Goal: Information Seeking & Learning: Learn about a topic

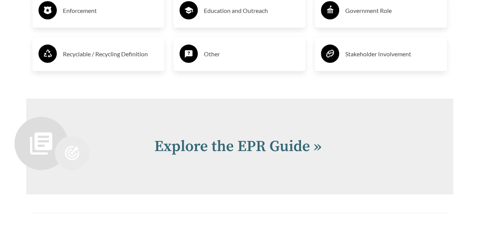
scroll to position [1485, 0]
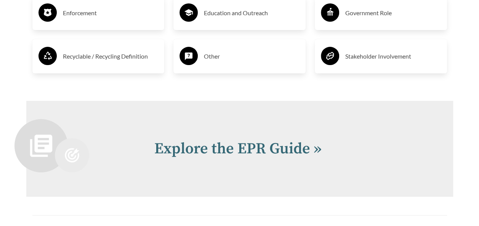
click at [280, 140] on h2 "Explore the EPR Guide »" at bounding box center [294, 148] width 280 height 23
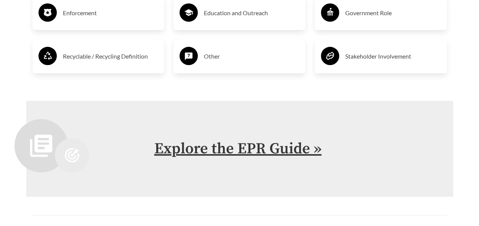
click at [277, 144] on link "Explore the EPR Guide »" at bounding box center [237, 148] width 167 height 19
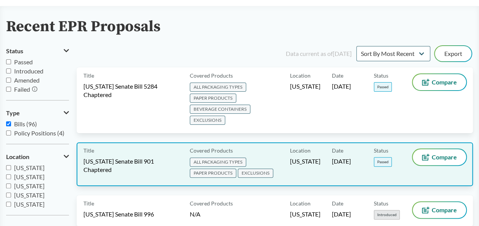
scroll to position [76, 0]
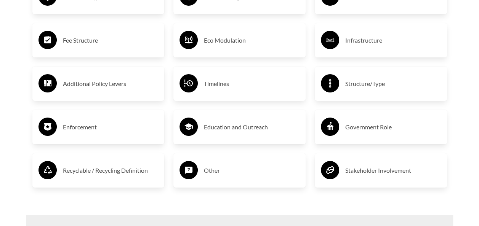
scroll to position [1561, 0]
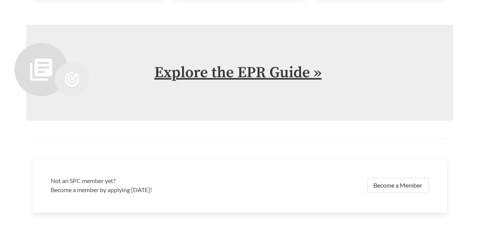
click at [254, 65] on link "Explore the EPR Guide »" at bounding box center [237, 72] width 167 height 19
